Goal: Find specific page/section: Find specific page/section

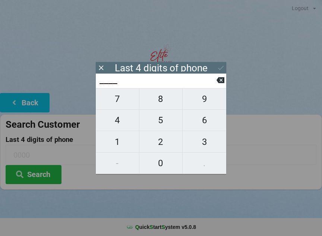
click at [199, 102] on span "9" at bounding box center [205, 99] width 44 height 16
type input "9___"
click at [162, 125] on span "5" at bounding box center [161, 120] width 43 height 16
type input "95__"
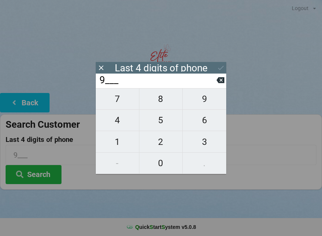
type input "95__"
click at [118, 126] on span "4" at bounding box center [117, 120] width 43 height 16
type input "954_"
click at [165, 144] on span "2" at bounding box center [161, 142] width 43 height 16
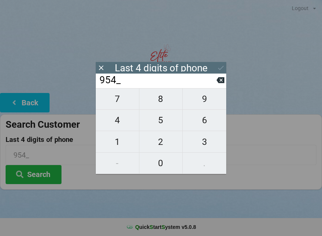
type input "9542"
click at [116, 122] on div "7 8 9 4 5 6 1 2 3 - 0 ." at bounding box center [161, 131] width 131 height 86
click at [222, 82] on icon at bounding box center [221, 80] width 8 height 8
click at [162, 145] on span "2" at bounding box center [161, 142] width 43 height 16
click at [123, 104] on div "7 8 9 4 5 6 1 2 3 - 0 ." at bounding box center [161, 131] width 131 height 86
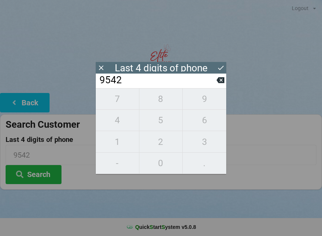
click at [115, 121] on div "7 8 9 4 5 6 1 2 3 - 0 ." at bounding box center [161, 131] width 131 height 86
click at [220, 83] on icon at bounding box center [221, 80] width 8 height 6
click at [217, 84] on icon at bounding box center [221, 80] width 8 height 8
click at [215, 86] on input "95__" at bounding box center [158, 80] width 118 height 12
click at [213, 86] on input "95__" at bounding box center [158, 80] width 118 height 12
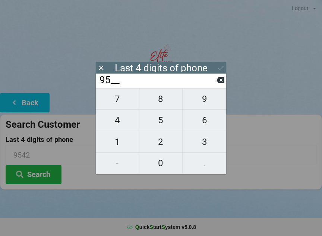
click at [216, 86] on input "95__" at bounding box center [158, 80] width 118 height 12
click at [215, 85] on input "95__" at bounding box center [158, 80] width 118 height 12
click at [217, 84] on icon at bounding box center [221, 80] width 8 height 8
click at [221, 81] on icon at bounding box center [221, 80] width 8 height 6
type input "____"
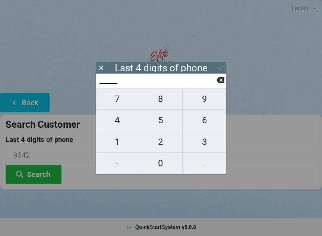
click at [207, 105] on span "9" at bounding box center [205, 99] width 44 height 16
type input "9___"
click at [165, 158] on span "0" at bounding box center [161, 163] width 43 height 16
type input "90__"
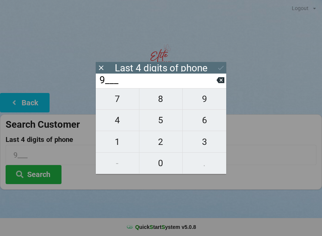
type input "90__"
click at [203, 143] on span "3" at bounding box center [205, 142] width 44 height 16
type input "903_"
click at [212, 143] on span "3" at bounding box center [205, 142] width 44 height 16
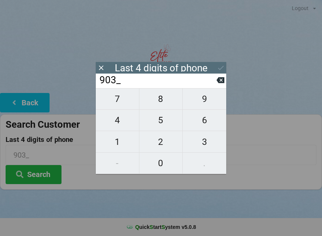
type input "9033"
click at [223, 71] on icon at bounding box center [221, 68] width 8 height 8
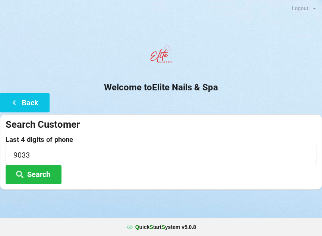
click at [218, 70] on div at bounding box center [161, 57] width 322 height 32
click at [35, 173] on button "Search" at bounding box center [34, 174] width 56 height 19
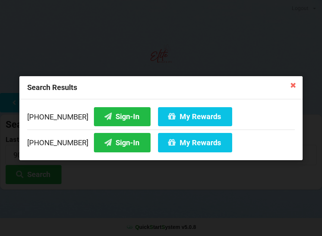
click at [115, 145] on button "Sign-In" at bounding box center [122, 142] width 57 height 19
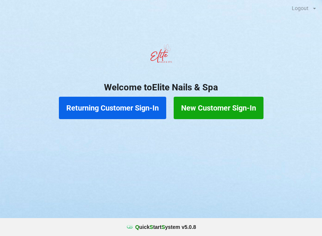
click at [122, 109] on button "Returning Customer Sign-In" at bounding box center [112, 108] width 107 height 22
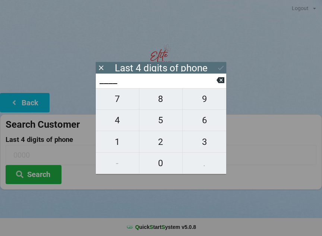
click at [160, 102] on span "8" at bounding box center [161, 99] width 43 height 16
type input "8___"
click at [210, 124] on span "6" at bounding box center [205, 120] width 44 height 16
type input "86__"
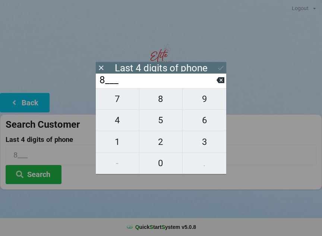
type input "86__"
click at [126, 140] on span "1" at bounding box center [117, 142] width 43 height 16
type input "861_"
click at [162, 140] on span "2" at bounding box center [161, 142] width 43 height 16
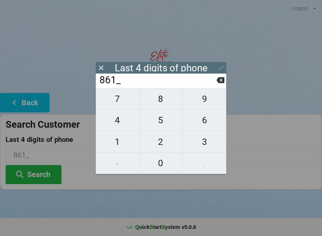
type input "8612"
click at [222, 66] on icon at bounding box center [221, 68] width 8 height 8
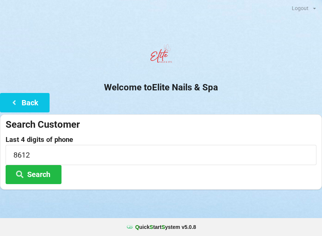
click at [42, 171] on button "Search" at bounding box center [34, 174] width 56 height 19
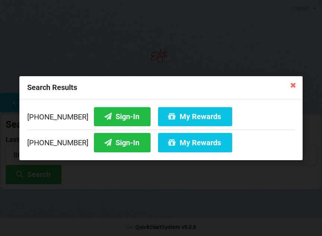
click at [188, 114] on button "My Rewards" at bounding box center [195, 116] width 74 height 19
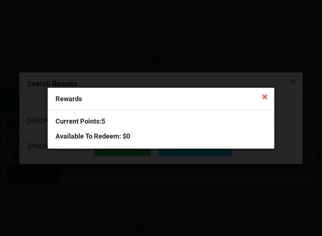
click at [269, 93] on icon at bounding box center [265, 96] width 12 height 12
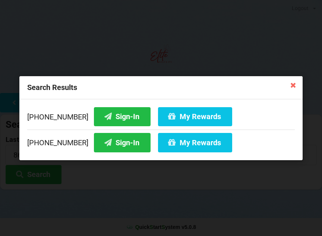
click at [185, 141] on button "My Rewards" at bounding box center [195, 142] width 74 height 19
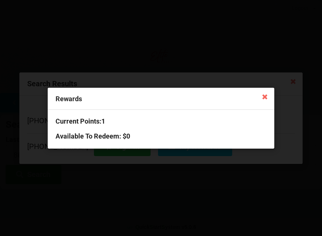
click at [268, 95] on icon at bounding box center [265, 96] width 12 height 12
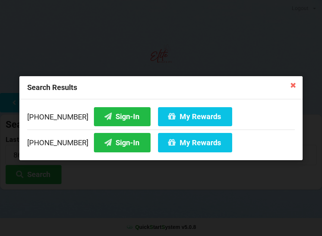
click at [115, 116] on button "Sign-In" at bounding box center [122, 116] width 57 height 19
